Goal: Task Accomplishment & Management: Use online tool/utility

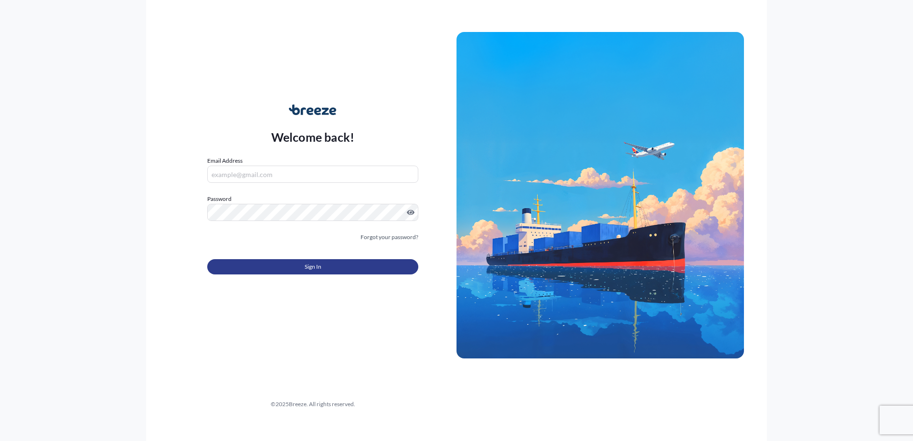
type input "[PERSON_NAME][EMAIL_ADDRESS][DOMAIN_NAME]"
click at [315, 267] on span "Sign In" at bounding box center [313, 267] width 17 height 10
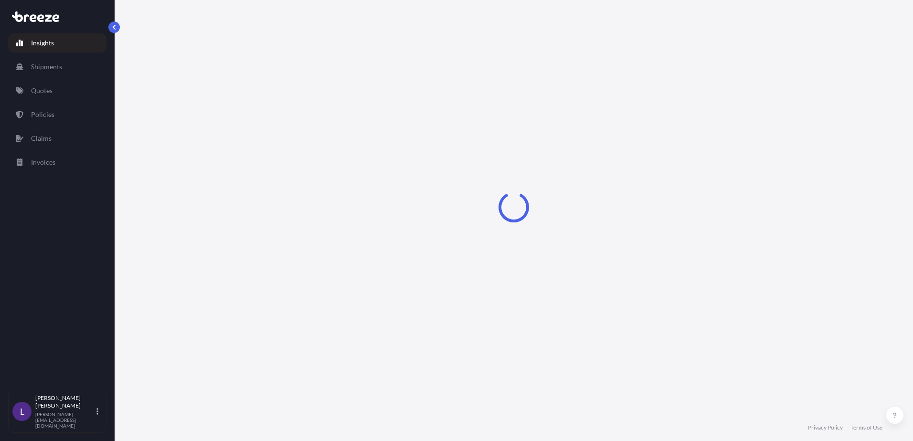
select select "2025"
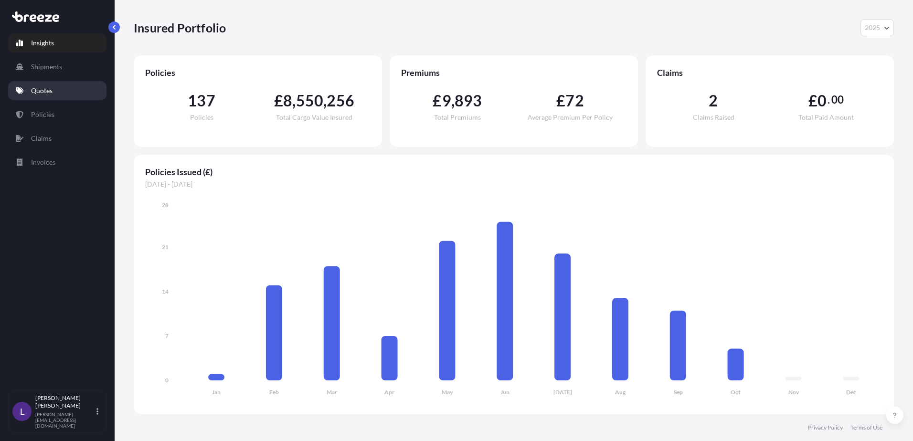
click at [42, 92] on p "Quotes" at bounding box center [41, 91] width 21 height 10
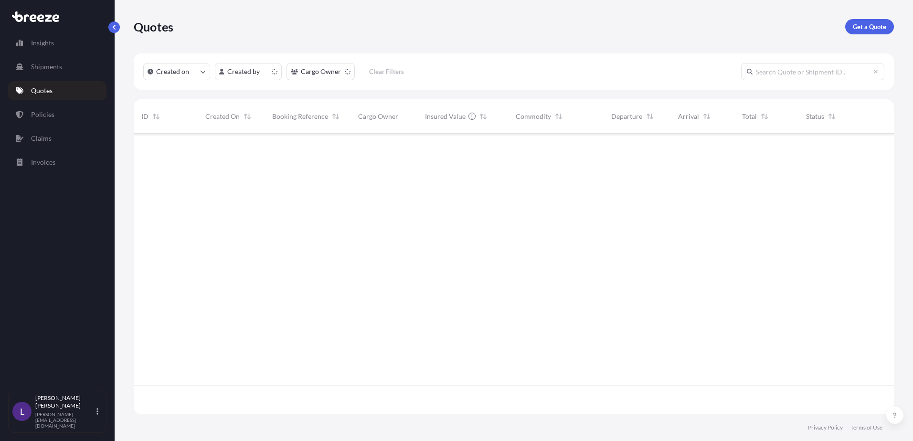
scroll to position [8, 8]
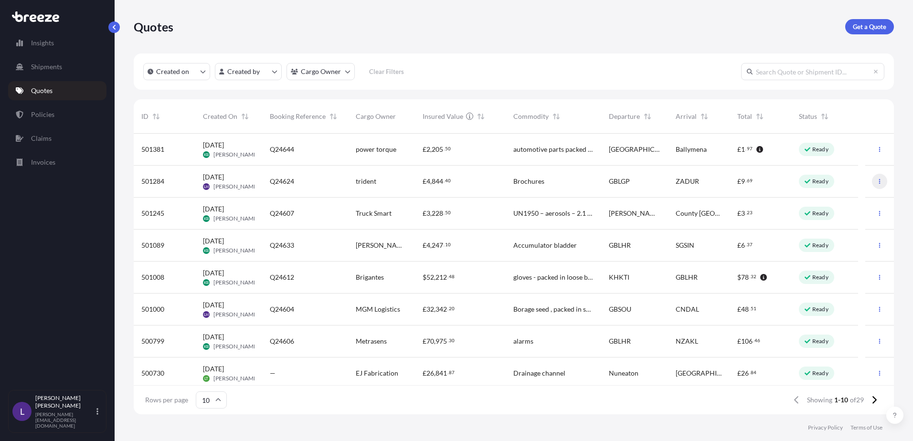
click at [877, 182] on icon "button" at bounding box center [880, 182] width 6 height 6
click at [826, 182] on p "Edit quote" at bounding box center [826, 184] width 31 height 10
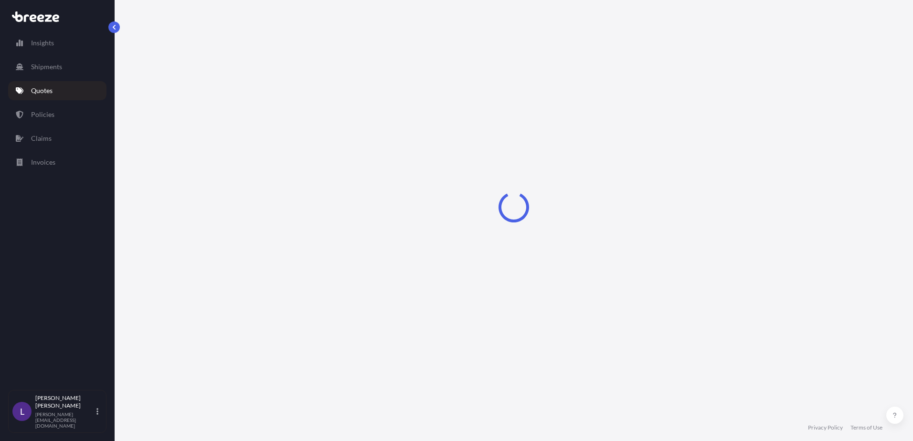
select select "Road"
select select "Sea"
select select "Road"
select select "1"
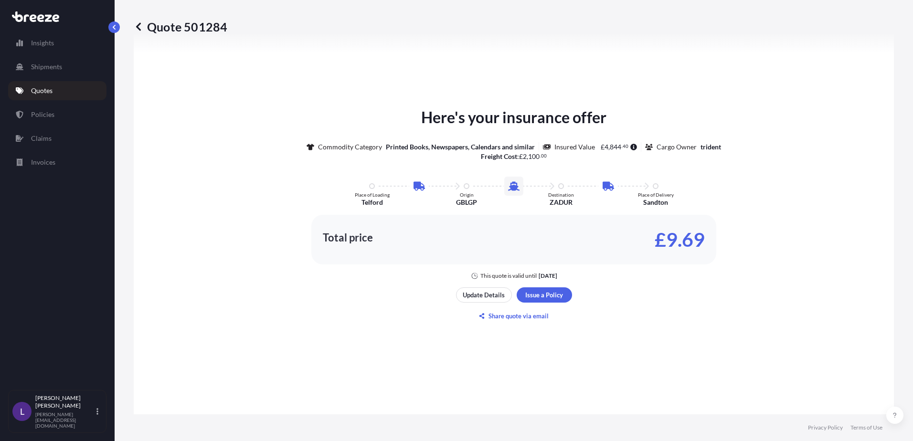
scroll to position [525, 0]
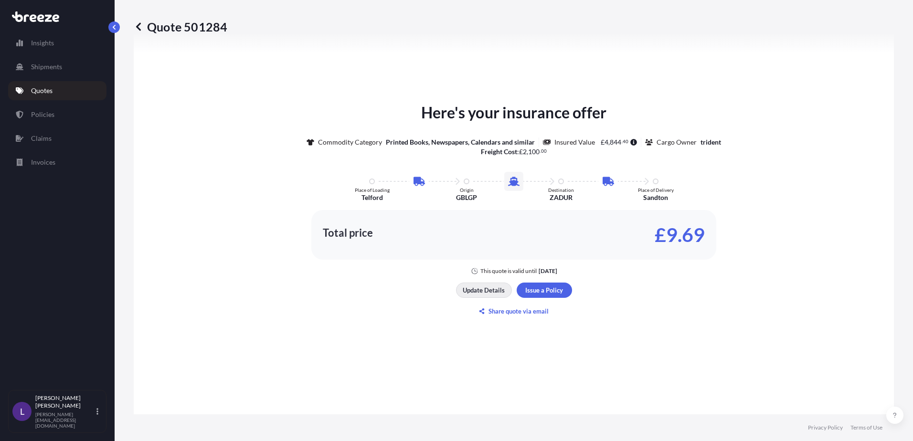
click at [481, 288] on p "Update Details" at bounding box center [484, 291] width 42 height 10
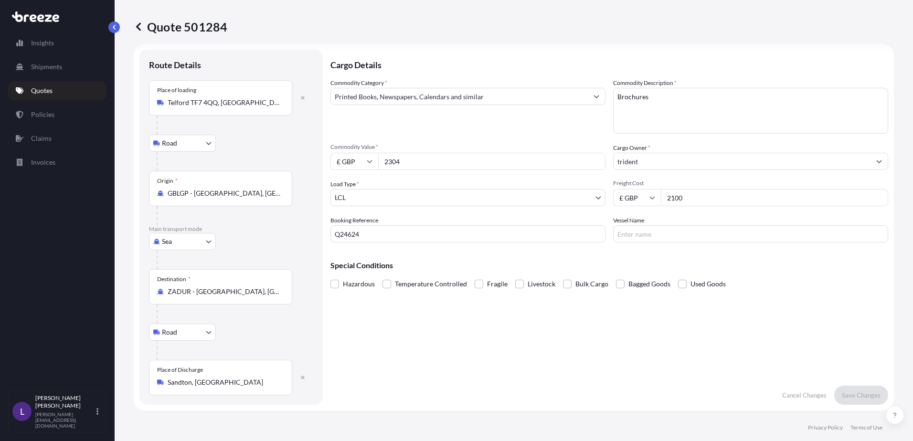
scroll to position [0, 0]
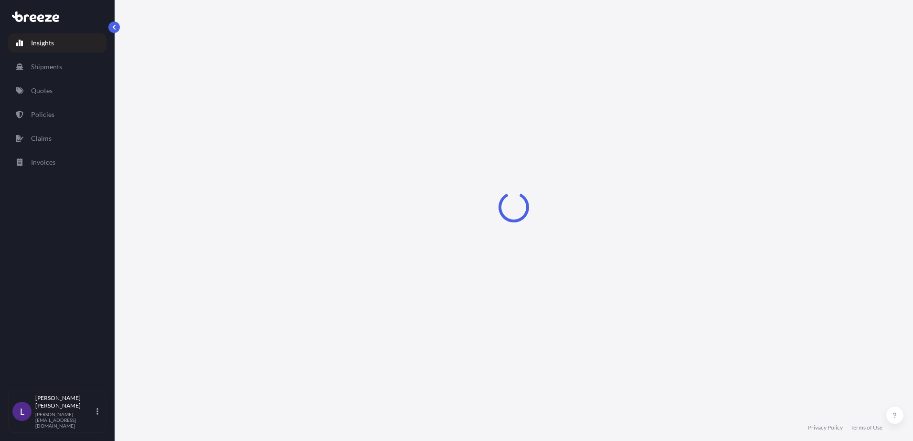
select select "2025"
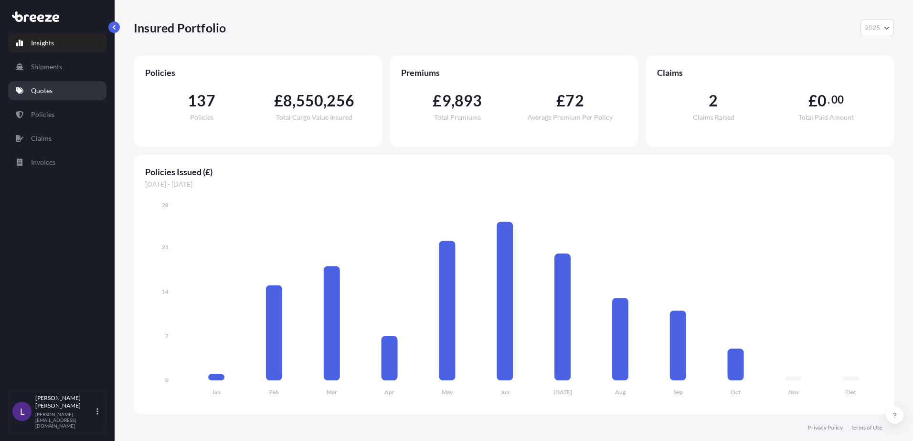
click at [41, 86] on p "Quotes" at bounding box center [41, 91] width 21 height 10
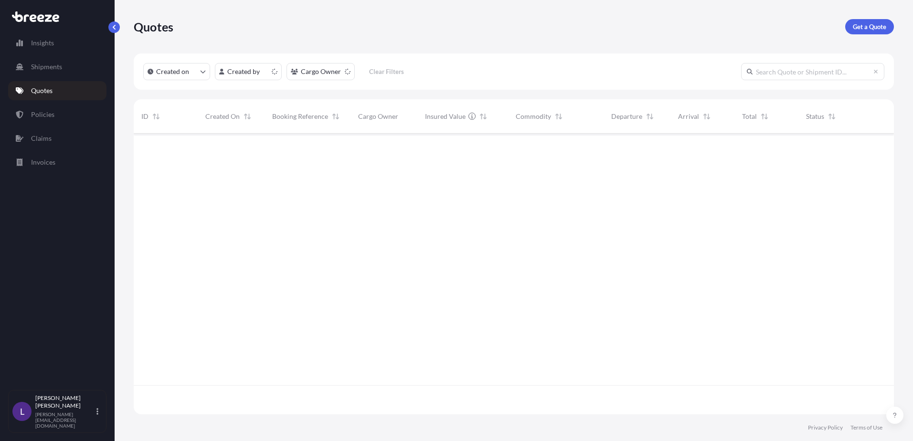
scroll to position [279, 753]
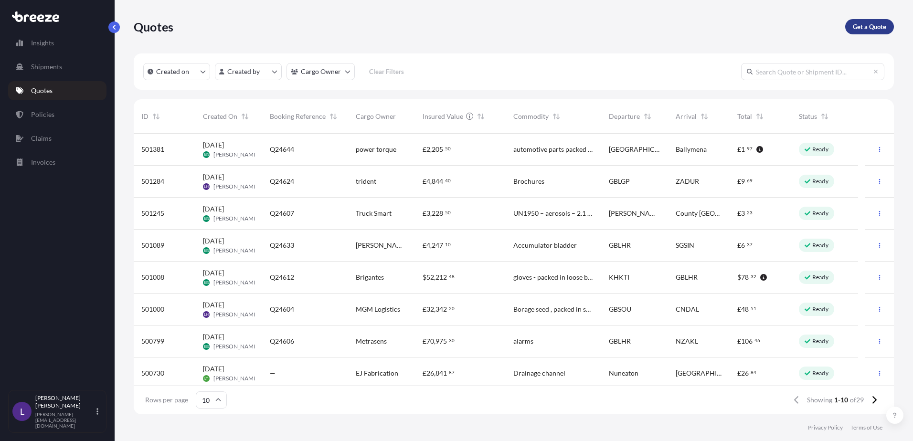
click at [861, 25] on p "Get a Quote" at bounding box center [869, 27] width 33 height 10
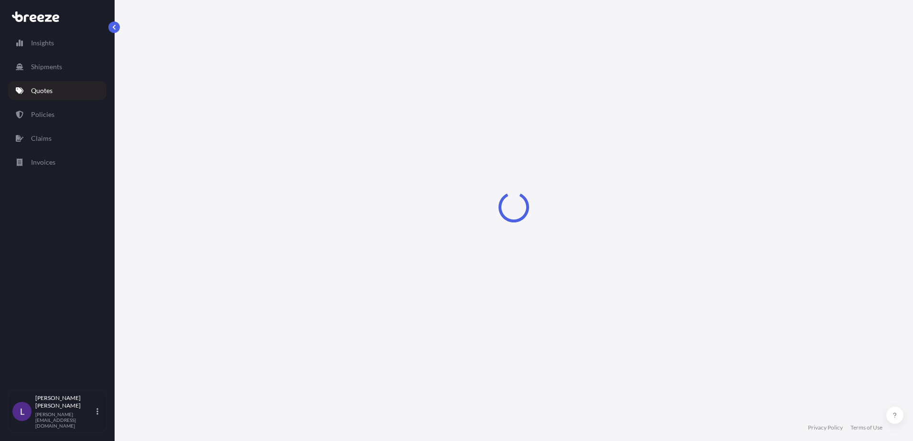
select select "Sea"
select select "1"
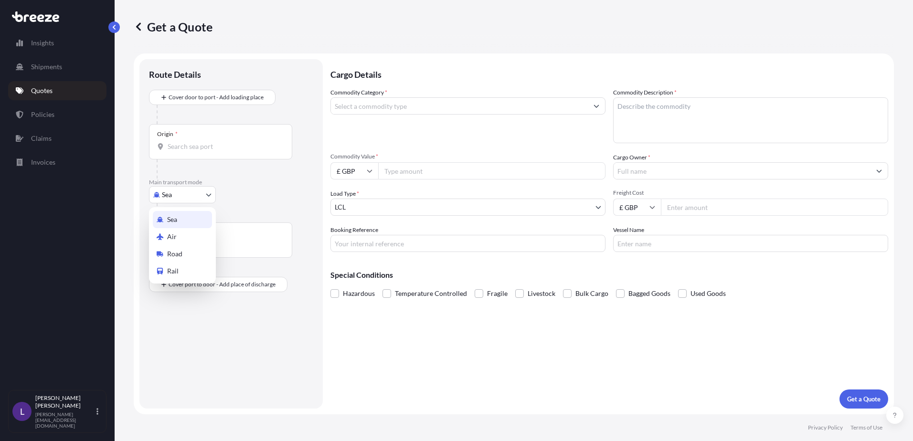
click at [169, 195] on body "Insights Shipments Quotes Policies Claims Invoices L [PERSON_NAME] [PERSON_NAME…" at bounding box center [456, 220] width 913 height 441
click at [174, 253] on span "Road" at bounding box center [174, 254] width 15 height 10
select select "Road"
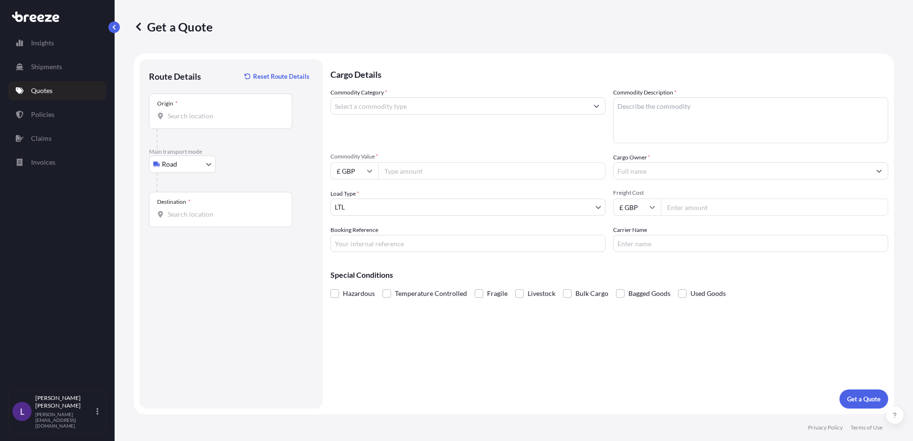
click at [171, 108] on div "Origin *" at bounding box center [220, 111] width 143 height 35
click at [171, 111] on input "Origin *" at bounding box center [224, 116] width 113 height 10
click at [173, 112] on input "Origin * Please select an origin" at bounding box center [224, 116] width 113 height 10
paste input "TF7 4QQ"
type input "Telford TF7 4QQ, [GEOGRAPHIC_DATA]"
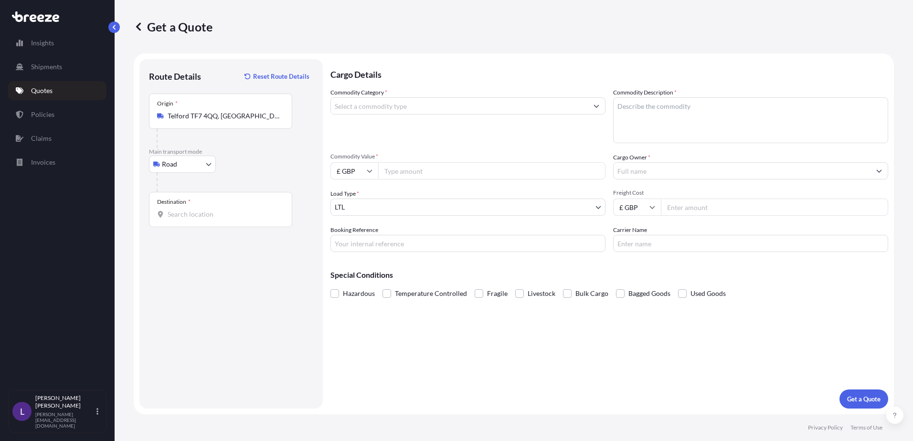
click at [184, 219] on div "Destination *" at bounding box center [220, 209] width 143 height 35
click at [184, 219] on input "Destination *" at bounding box center [224, 215] width 113 height 10
drag, startPoint x: 184, startPoint y: 219, endPoint x: 169, endPoint y: 216, distance: 15.6
click at [168, 216] on input "Destination * Please select a destination" at bounding box center [224, 215] width 113 height 10
paste input "24118 [GEOGRAPHIC_DATA]"
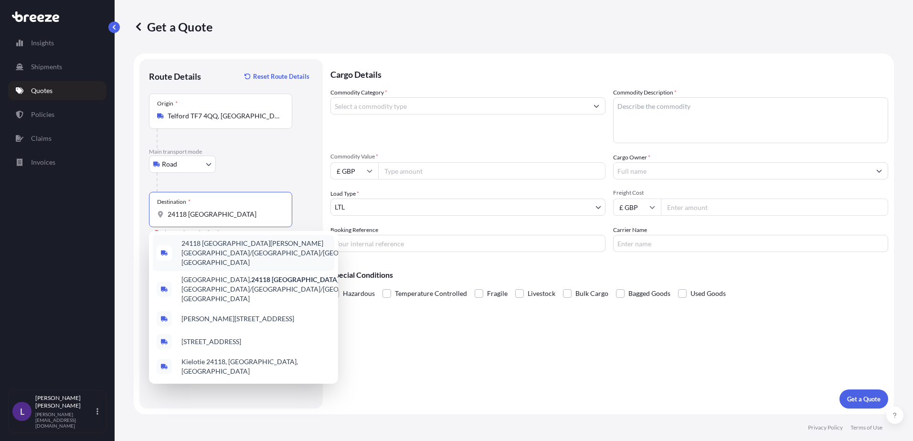
click at [218, 248] on span "24118 [GEOGRAPHIC_DATA][PERSON_NAME][GEOGRAPHIC_DATA]/[GEOGRAPHIC_DATA]/[GEOGRA…" at bounding box center [287, 253] width 211 height 29
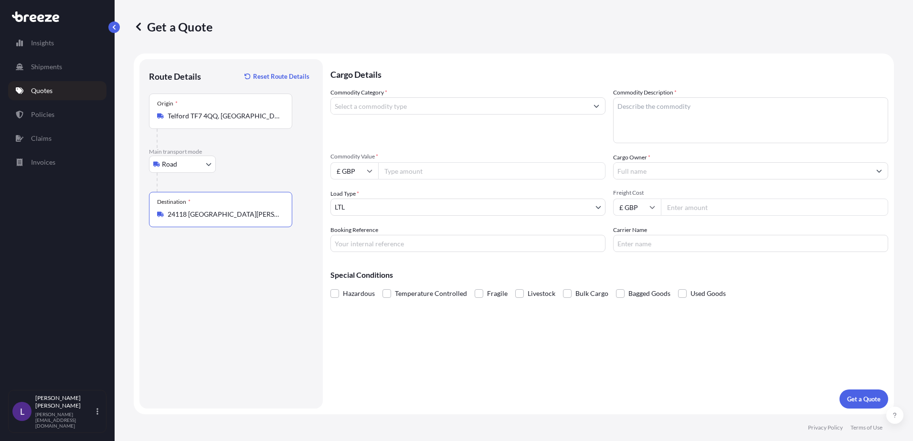
type input "24118 [GEOGRAPHIC_DATA][PERSON_NAME][GEOGRAPHIC_DATA]/[GEOGRAPHIC_DATA]/[GEOGRA…"
click at [368, 106] on input "Commodity Category *" at bounding box center [459, 105] width 257 height 17
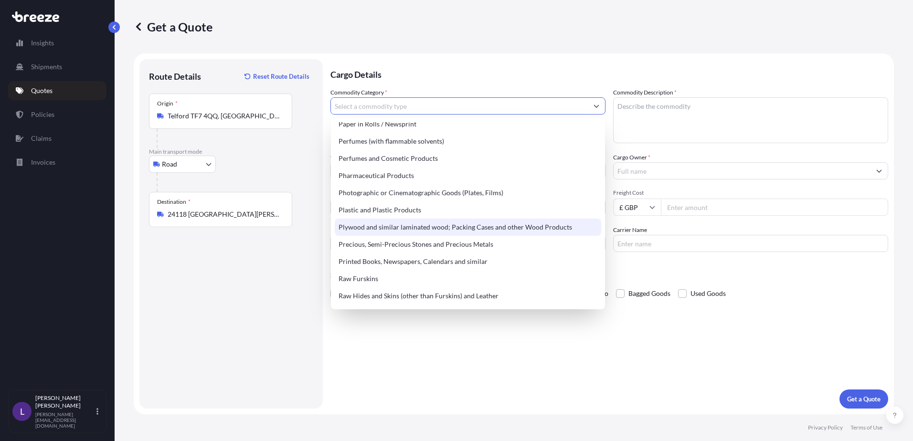
scroll to position [1672, 0]
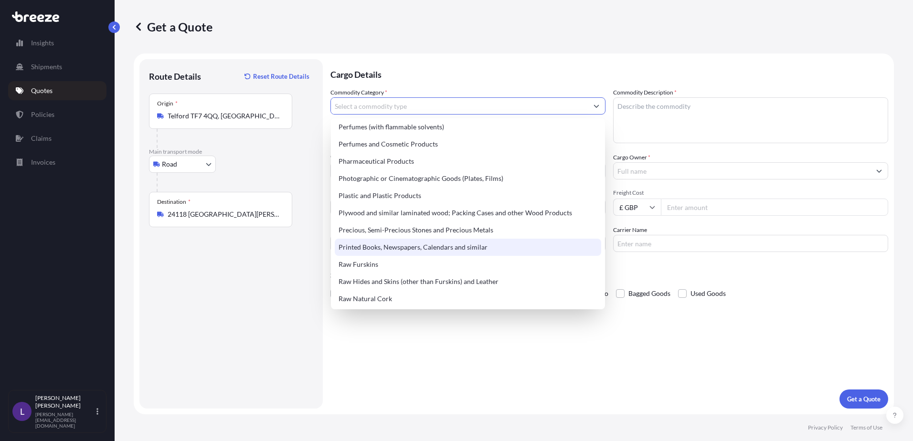
click at [436, 247] on div "Printed Books, Newspapers, Calendars and similar" at bounding box center [468, 247] width 267 height 17
type input "Printed Books, Newspapers, Calendars and similar"
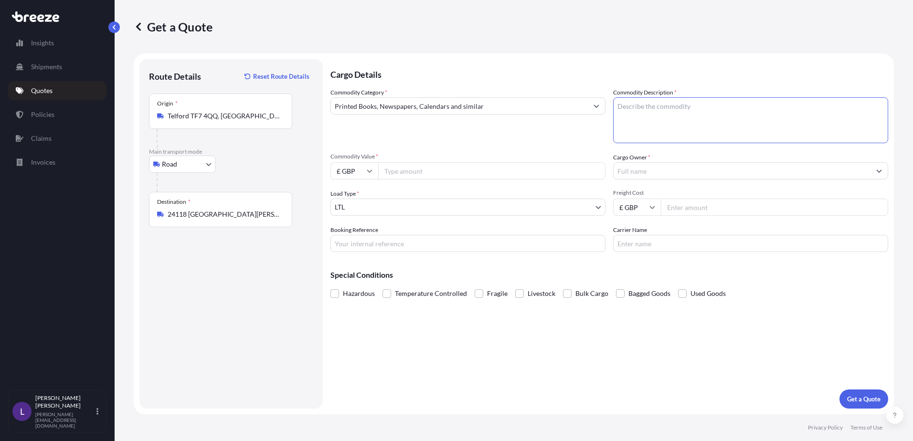
drag, startPoint x: 642, startPoint y: 102, endPoint x: 676, endPoint y: 105, distance: 34.5
click at [642, 103] on textarea "Commodity Description *" at bounding box center [750, 120] width 275 height 46
click at [399, 163] on input "Commodity Value *" at bounding box center [491, 170] width 227 height 17
click at [684, 107] on textarea "Brochures" at bounding box center [750, 120] width 275 height 46
click at [413, 172] on input "Commodity Value *" at bounding box center [491, 170] width 227 height 17
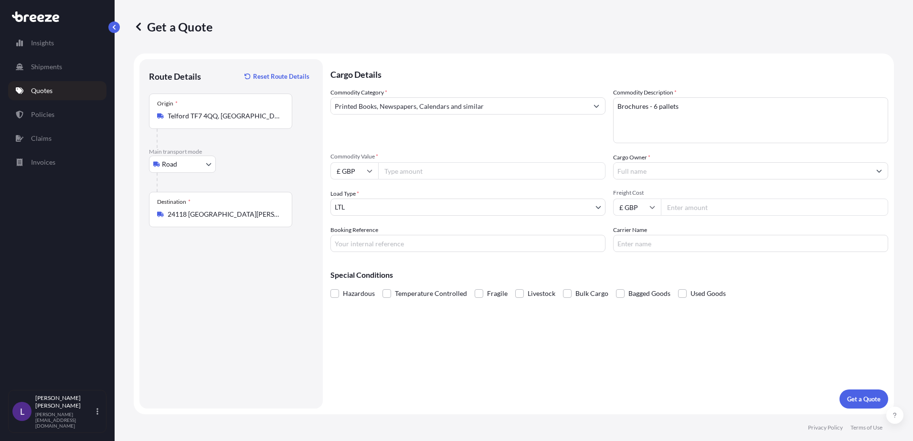
click at [657, 106] on textarea "Brochures - 6 pallets" at bounding box center [750, 120] width 275 height 46
type textarea "Brochures - 5 pallets"
click at [424, 174] on input "Commodity Value *" at bounding box center [491, 170] width 227 height 17
type input "9557"
click at [641, 168] on input "Cargo Owner *" at bounding box center [742, 170] width 257 height 17
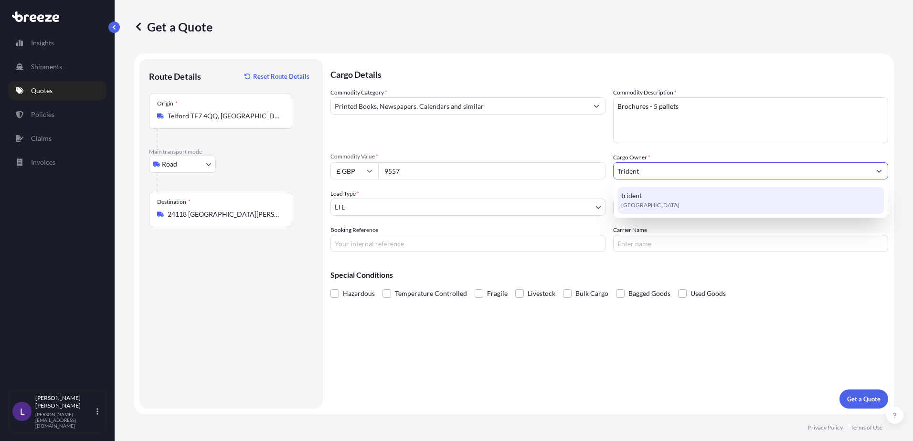
click at [646, 202] on span "[GEOGRAPHIC_DATA]" at bounding box center [650, 206] width 58 height 10
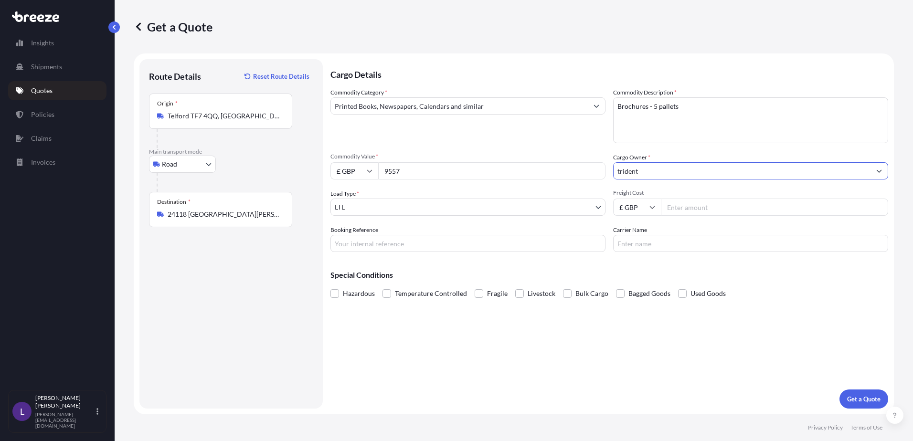
type input "trident"
click at [686, 206] on input "Freight Cost" at bounding box center [774, 207] width 227 height 17
type input "1790.00"
click at [353, 238] on input "Booking Reference" at bounding box center [468, 243] width 275 height 17
type input "Q24642"
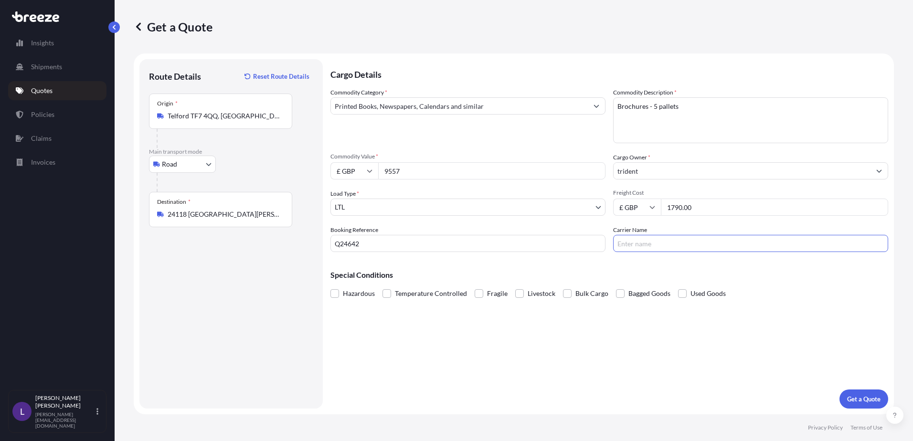
click at [630, 243] on input "Carrier Name" at bounding box center [750, 243] width 275 height 17
type input "DSV"
click at [856, 395] on p "Get a Quote" at bounding box center [863, 400] width 33 height 10
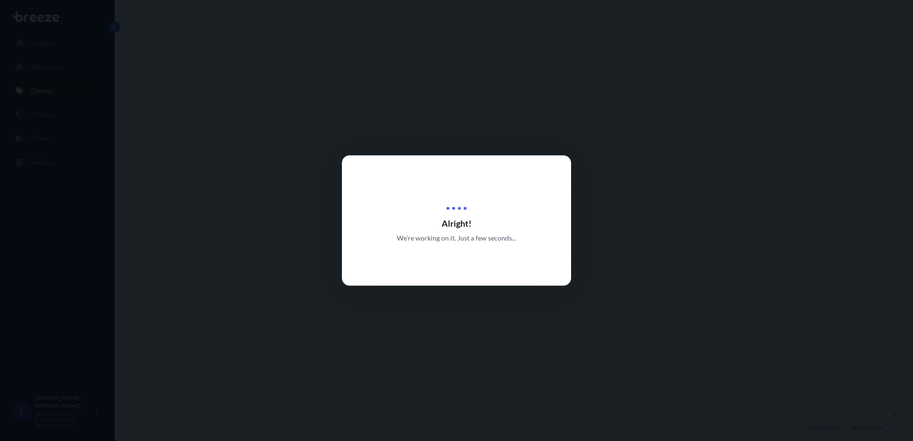
select select "Road"
select select "1"
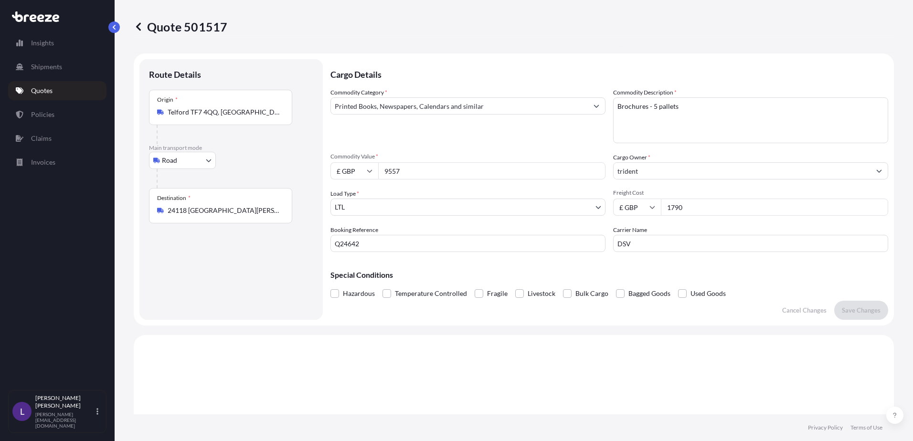
click at [49, 87] on p "Quotes" at bounding box center [41, 91] width 21 height 10
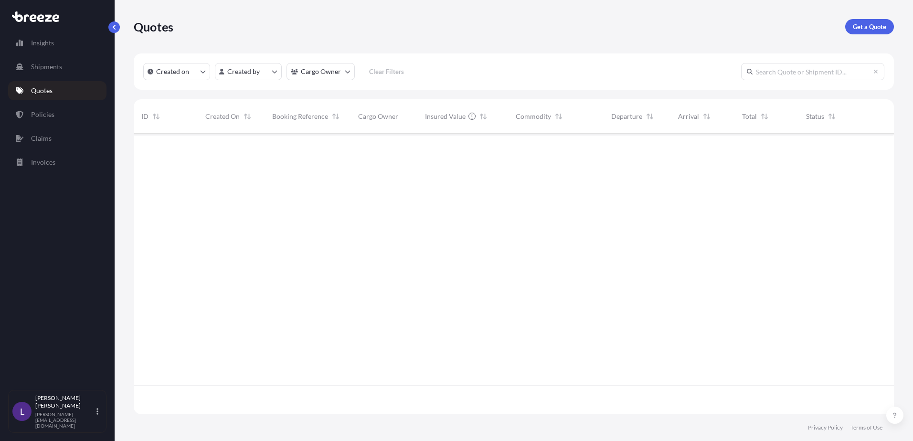
scroll to position [279, 753]
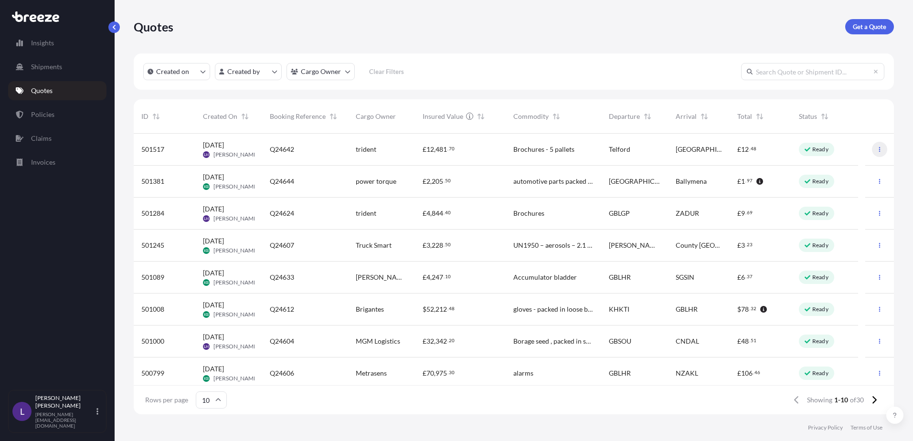
click at [877, 148] on icon "button" at bounding box center [880, 150] width 6 height 6
click at [848, 167] on p "Duplicate quote" at bounding box center [835, 169] width 48 height 10
select select "Road"
select select "1"
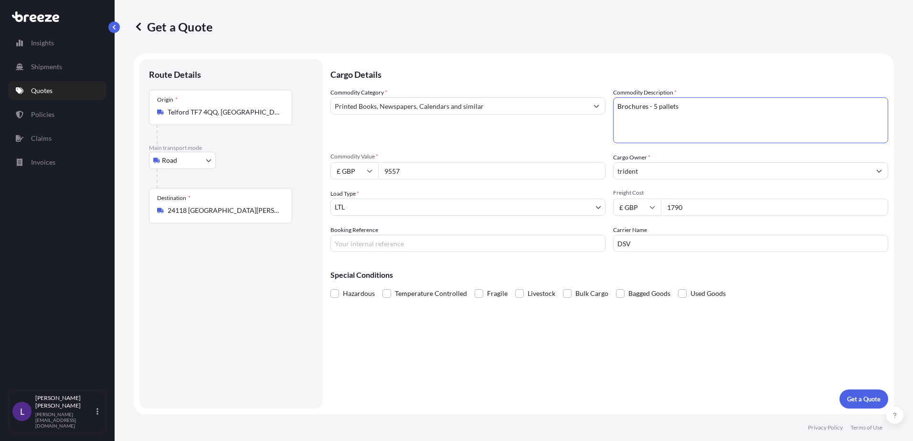
click at [656, 106] on textarea "Brochures - 5 pallets" at bounding box center [750, 120] width 275 height 46
type textarea "Brochures - 7 pallets"
drag, startPoint x: 410, startPoint y: 171, endPoint x: 381, endPoint y: 172, distance: 29.6
click at [380, 172] on input "9557" at bounding box center [491, 170] width 227 height 17
type input "10500"
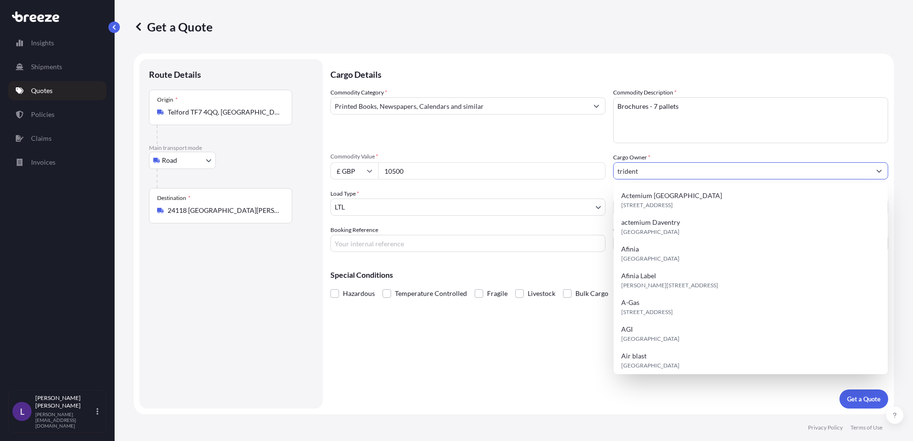
click at [620, 169] on input "trident" at bounding box center [742, 170] width 257 height 17
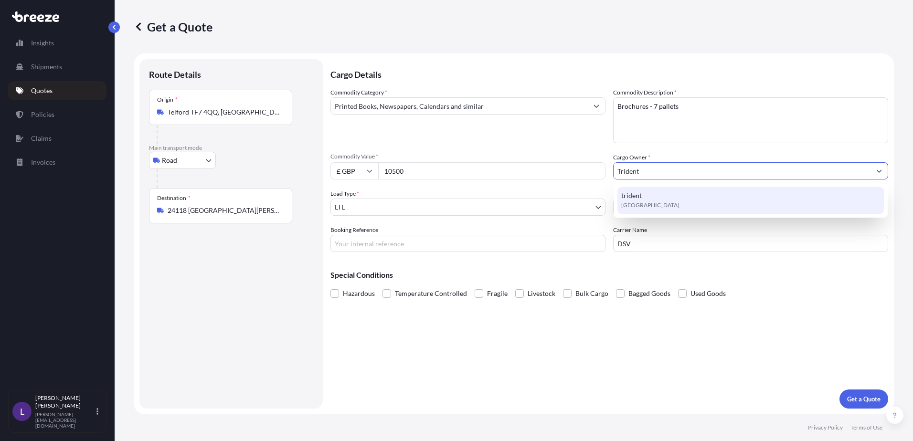
click at [627, 194] on span "trident" at bounding box center [631, 196] width 21 height 10
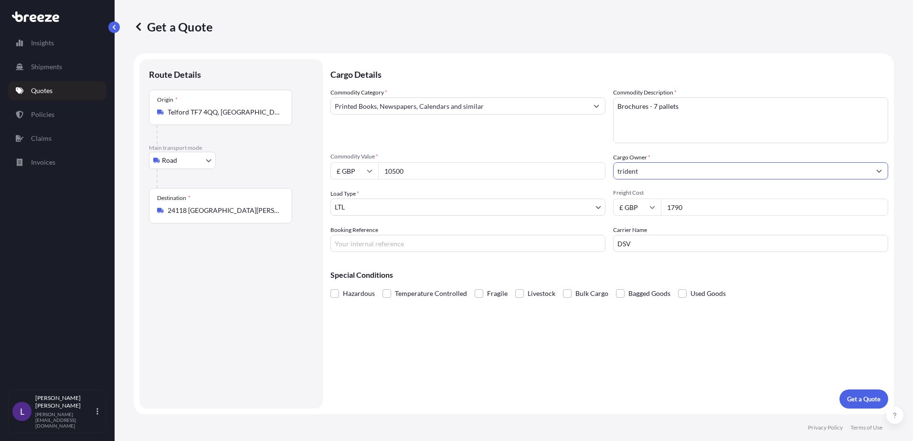
click at [620, 171] on input "trident" at bounding box center [742, 170] width 257 height 17
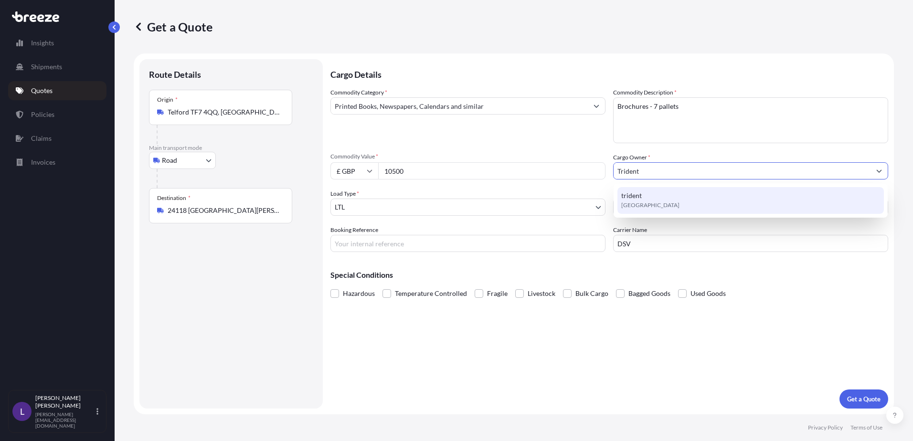
click at [635, 195] on span "trident" at bounding box center [631, 196] width 21 height 10
type input "trident"
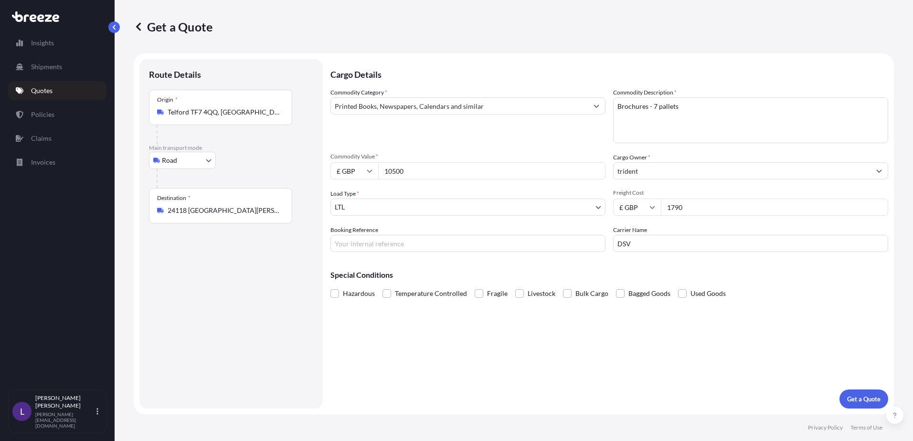
click at [674, 206] on input "1790" at bounding box center [774, 207] width 227 height 17
type input "1990"
click at [372, 249] on input "Booking Reference" at bounding box center [468, 243] width 275 height 17
type input "Q24642- 7"
click at [856, 398] on p "Get a Quote" at bounding box center [863, 400] width 33 height 10
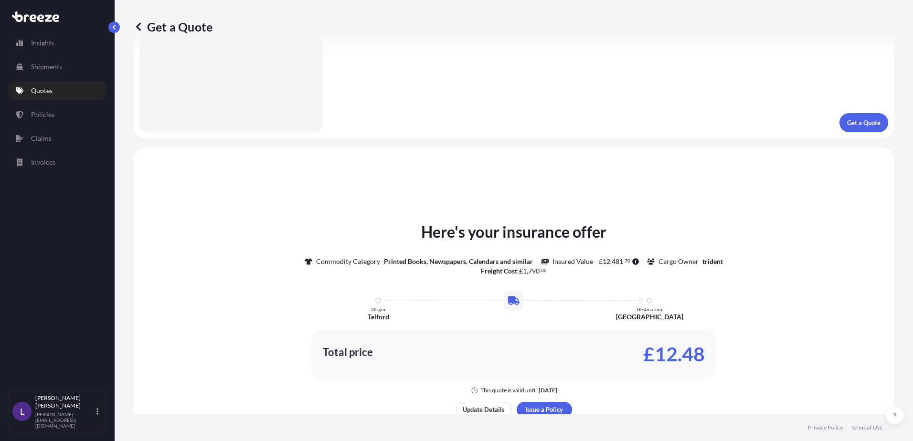
scroll to position [430, 0]
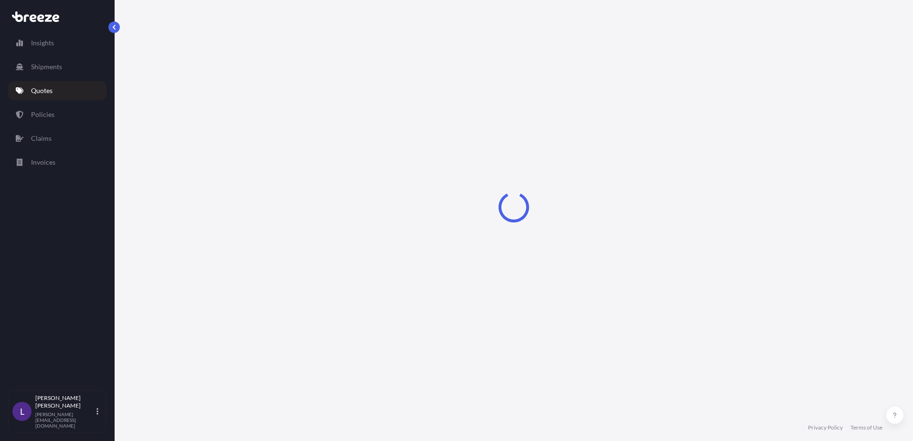
select select "Road"
select select "1"
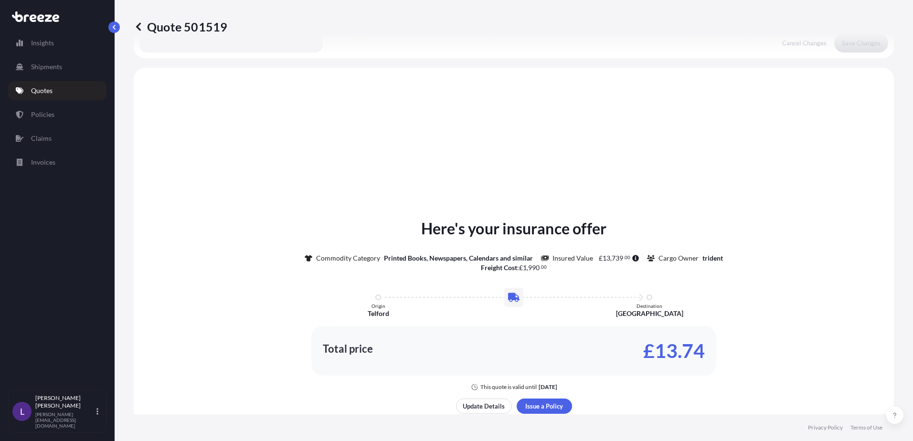
scroll to position [288, 0]
